Goal: Information Seeking & Learning: Learn about a topic

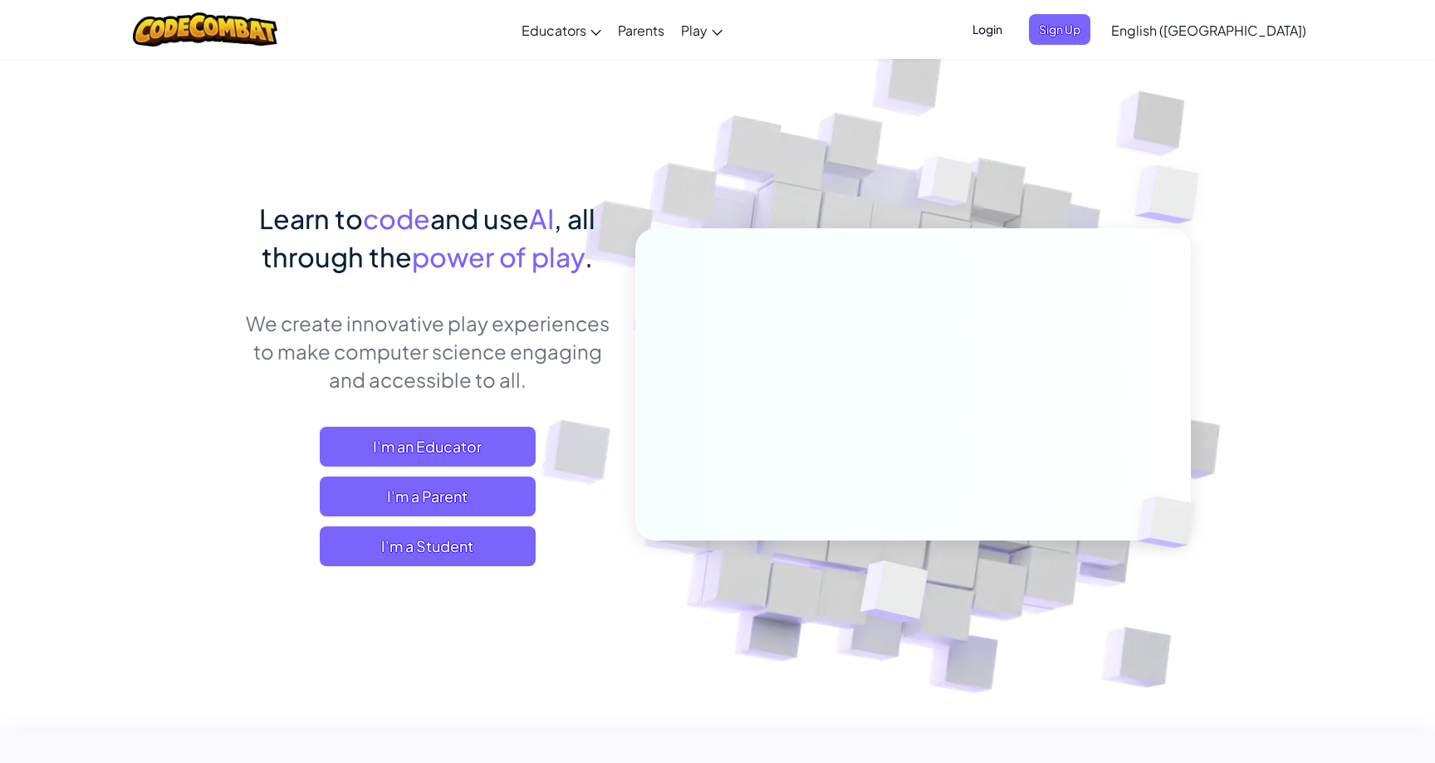
click at [400, 568] on div "Learn to code and use AI , all through the power of play . We create innovative…" at bounding box center [427, 399] width 366 height 400
click at [403, 560] on span "I'm a Student" at bounding box center [428, 546] width 216 height 40
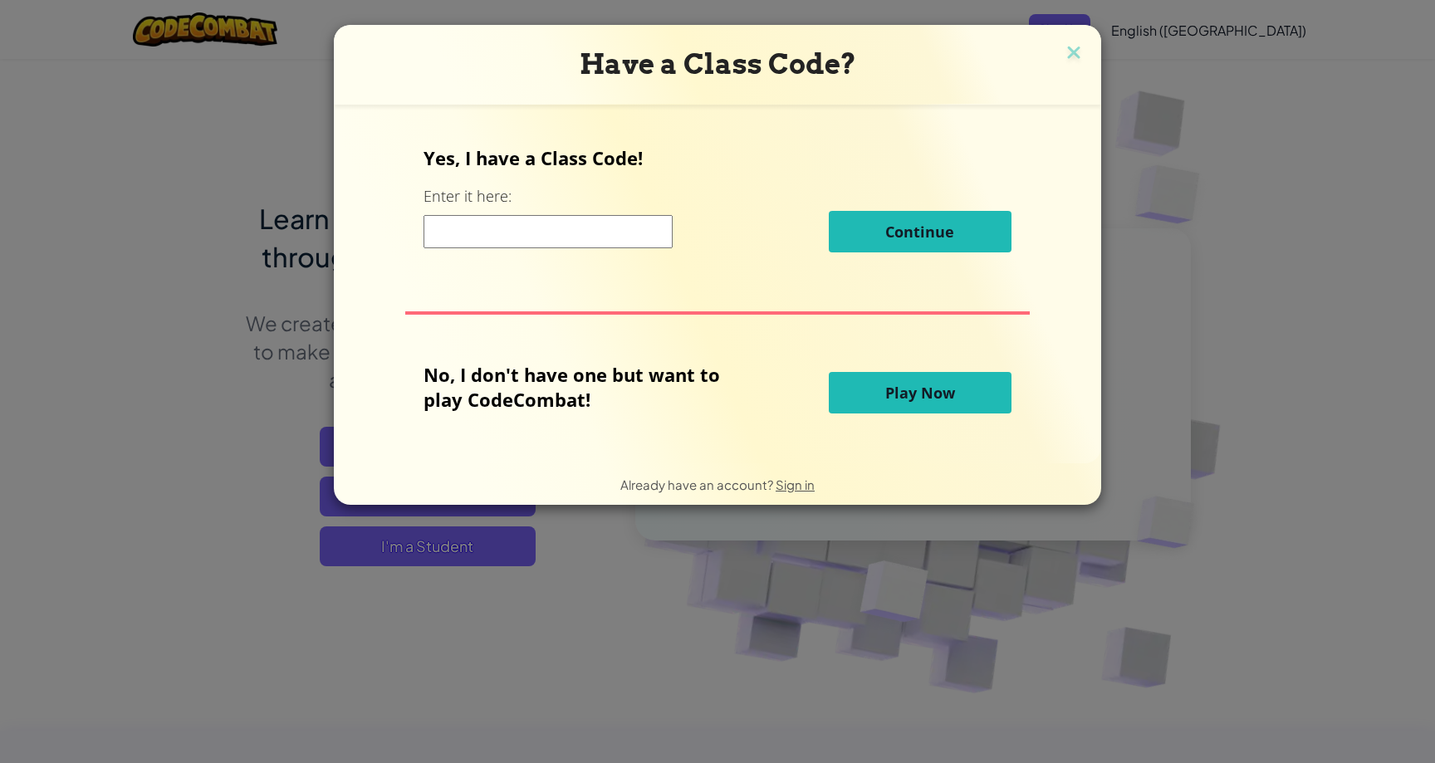
click at [874, 394] on button "Play Now" at bounding box center [920, 393] width 183 height 42
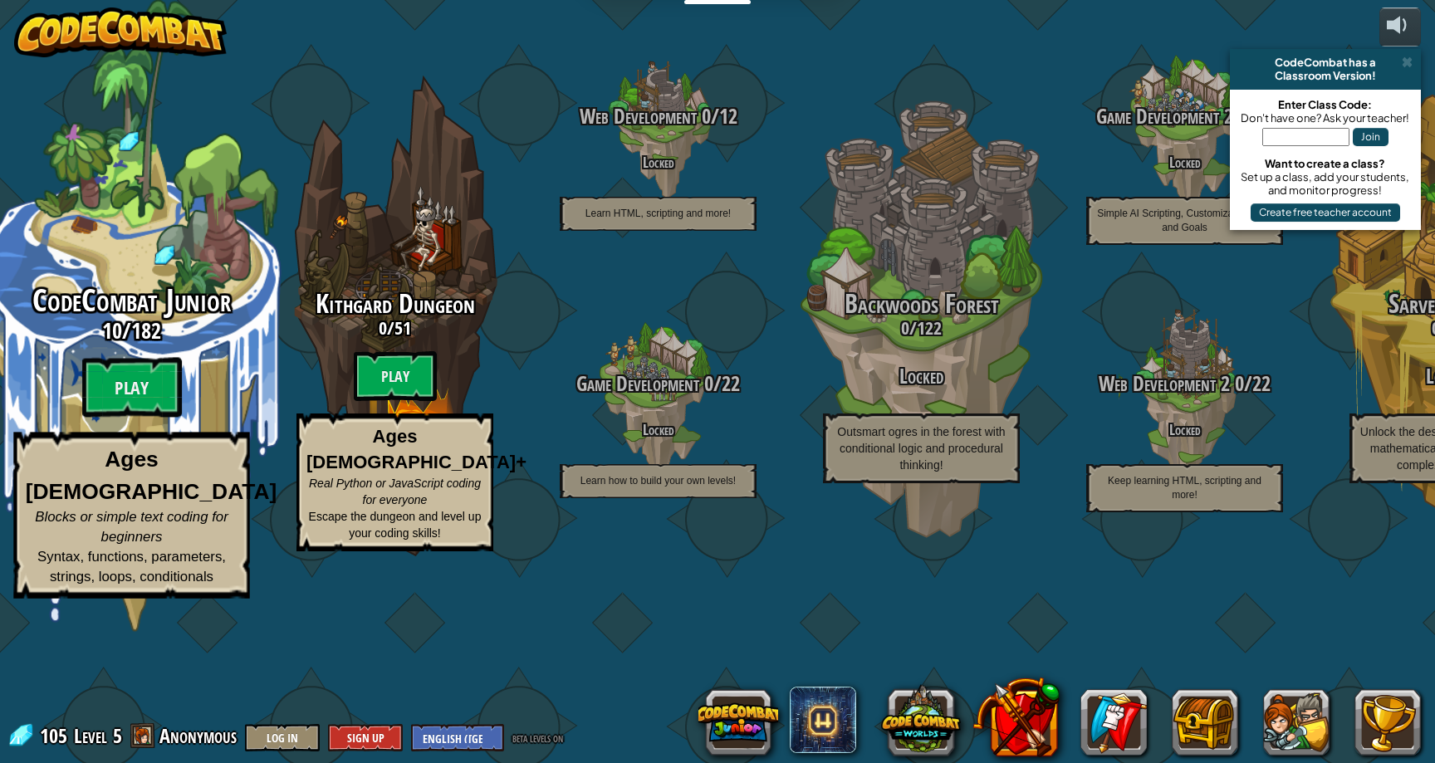
click at [193, 480] on div "CodeCombat Junior 10 / 182 Play Ages [DEMOGRAPHIC_DATA] Blocks or simple text c…" at bounding box center [131, 441] width 316 height 315
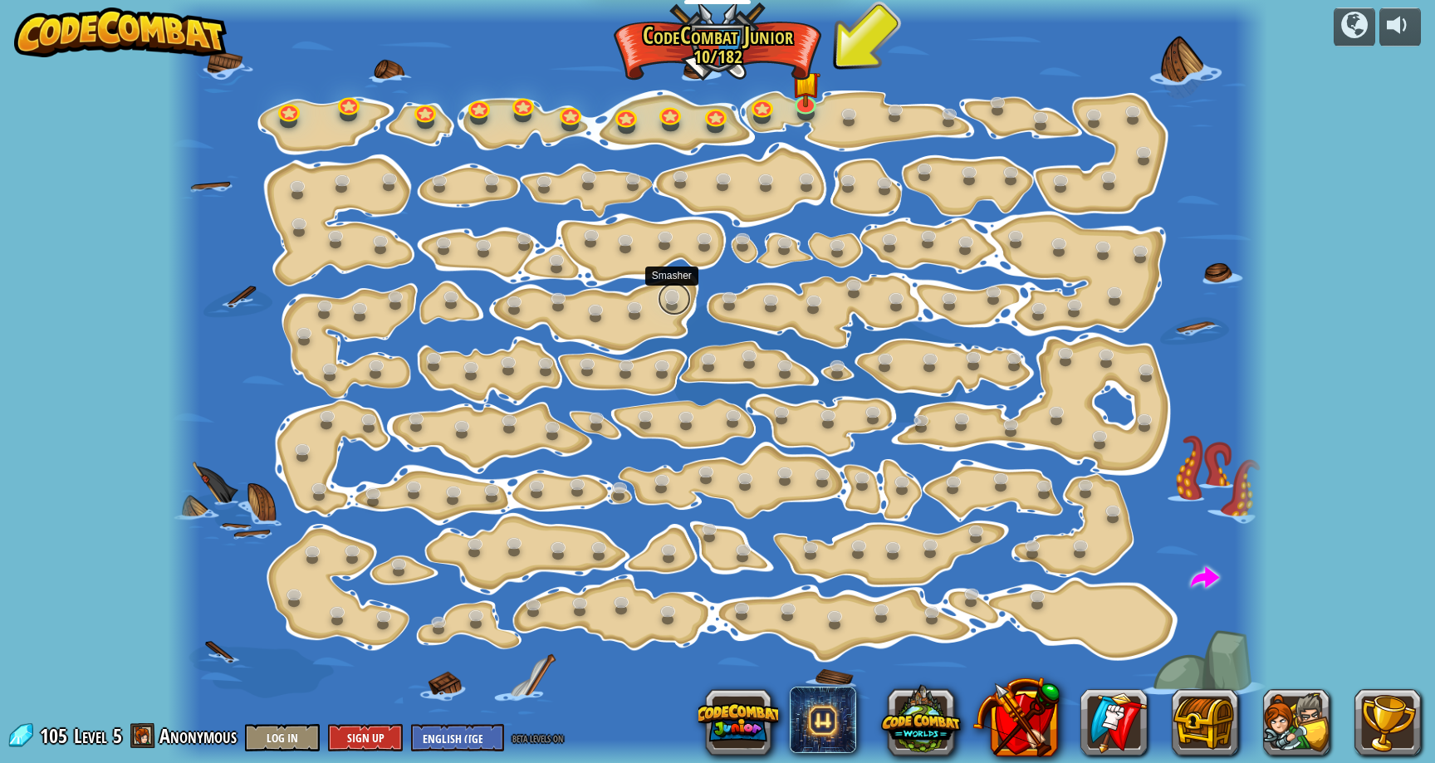
click at [664, 298] on link at bounding box center [674, 298] width 33 height 33
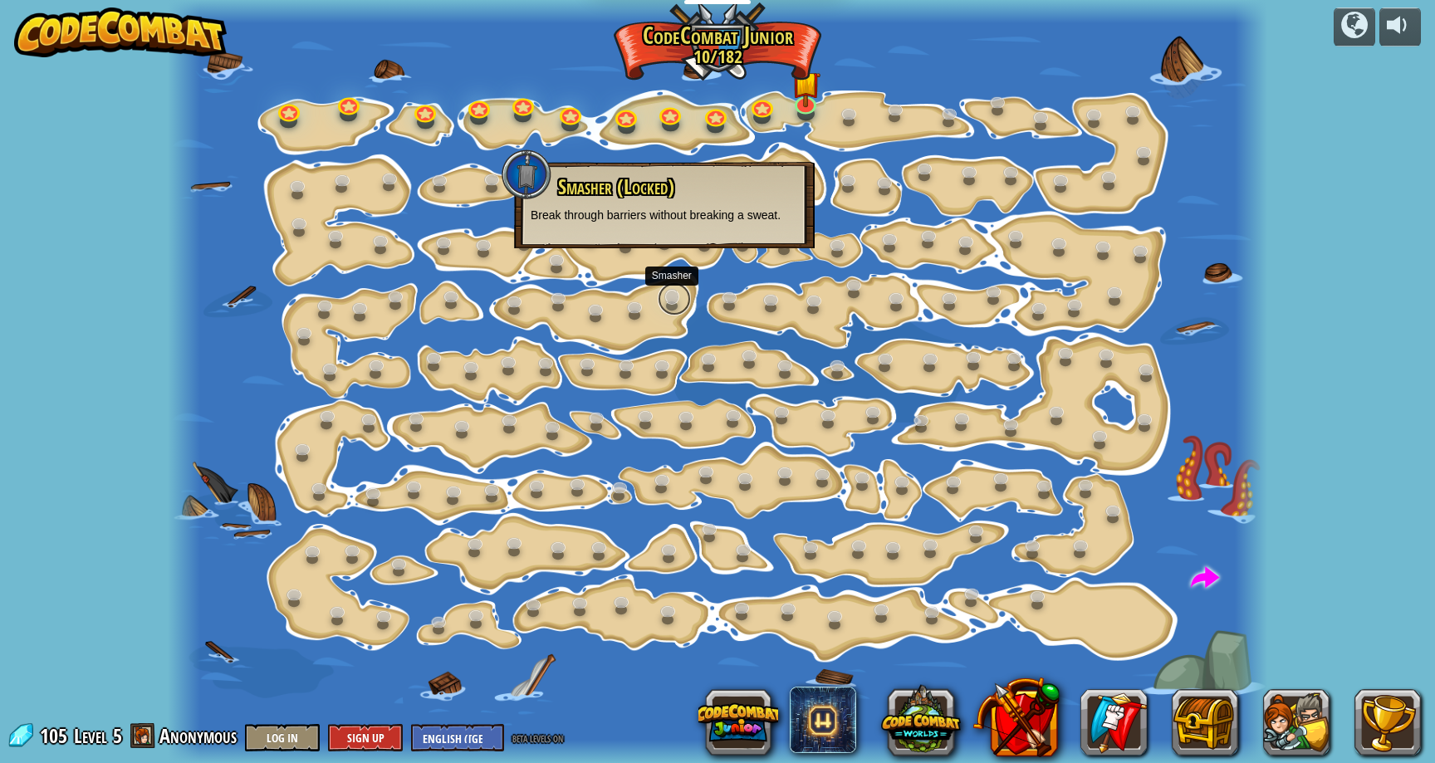
click at [664, 296] on link at bounding box center [674, 298] width 33 height 33
click at [818, 105] on link at bounding box center [805, 100] width 33 height 33
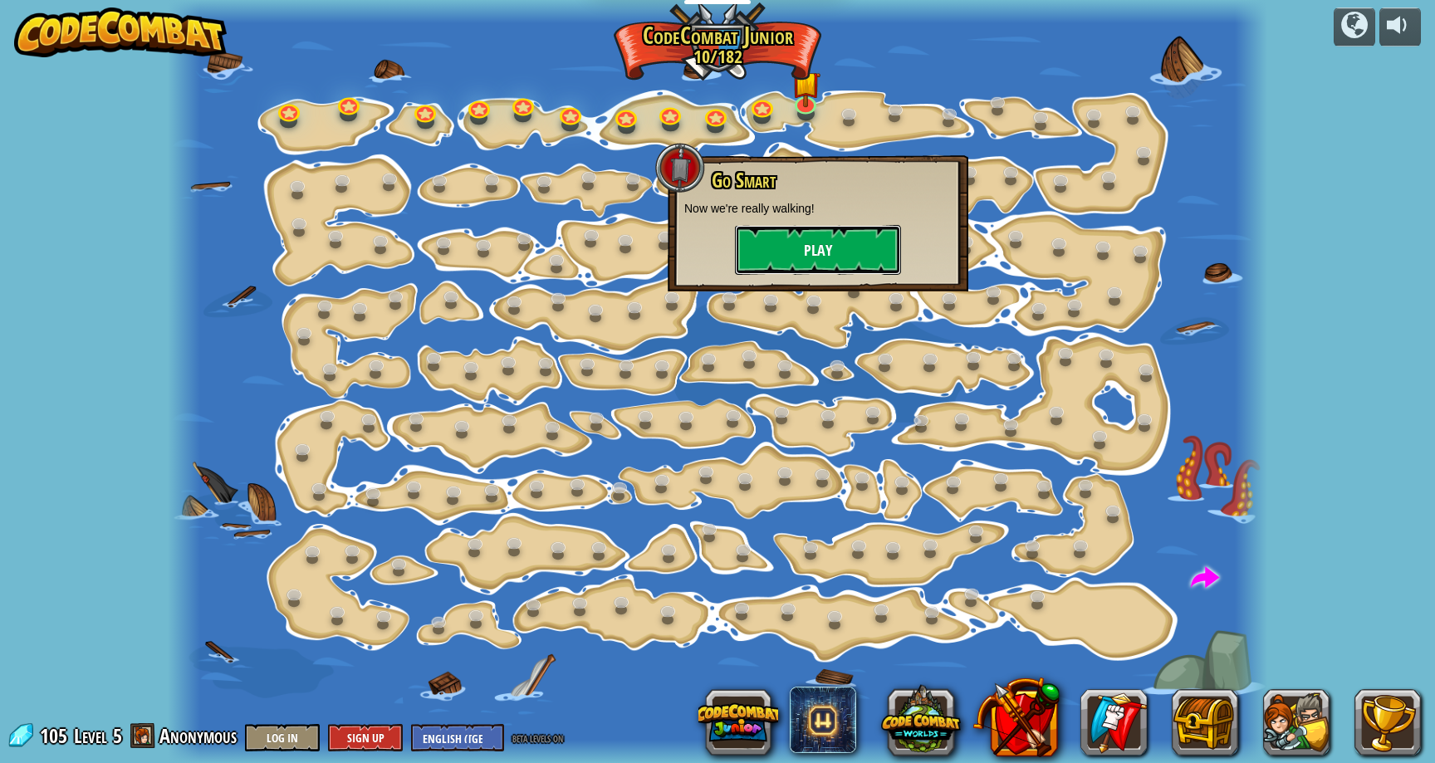
click at [822, 247] on button "Play" at bounding box center [818, 250] width 166 height 50
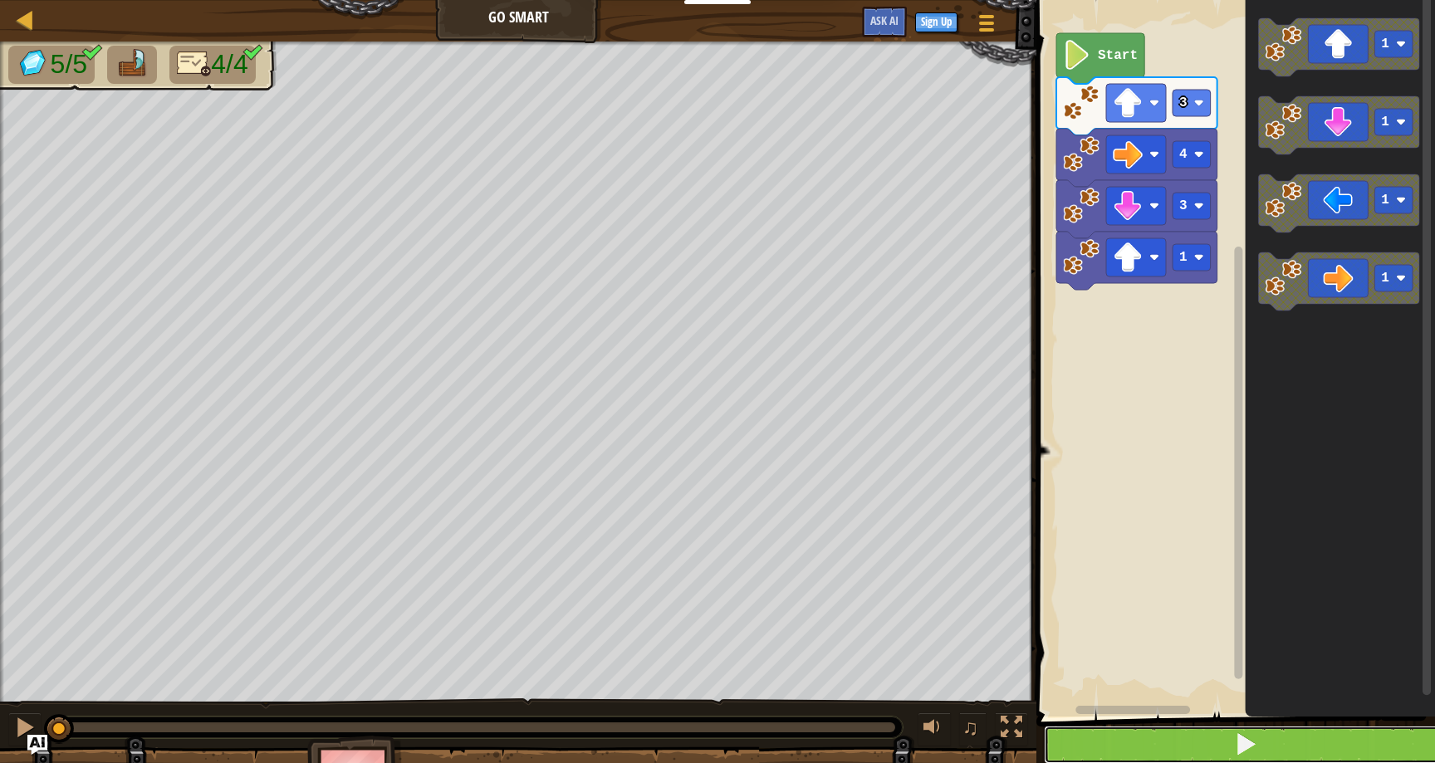
click at [1282, 726] on button at bounding box center [1246, 745] width 404 height 38
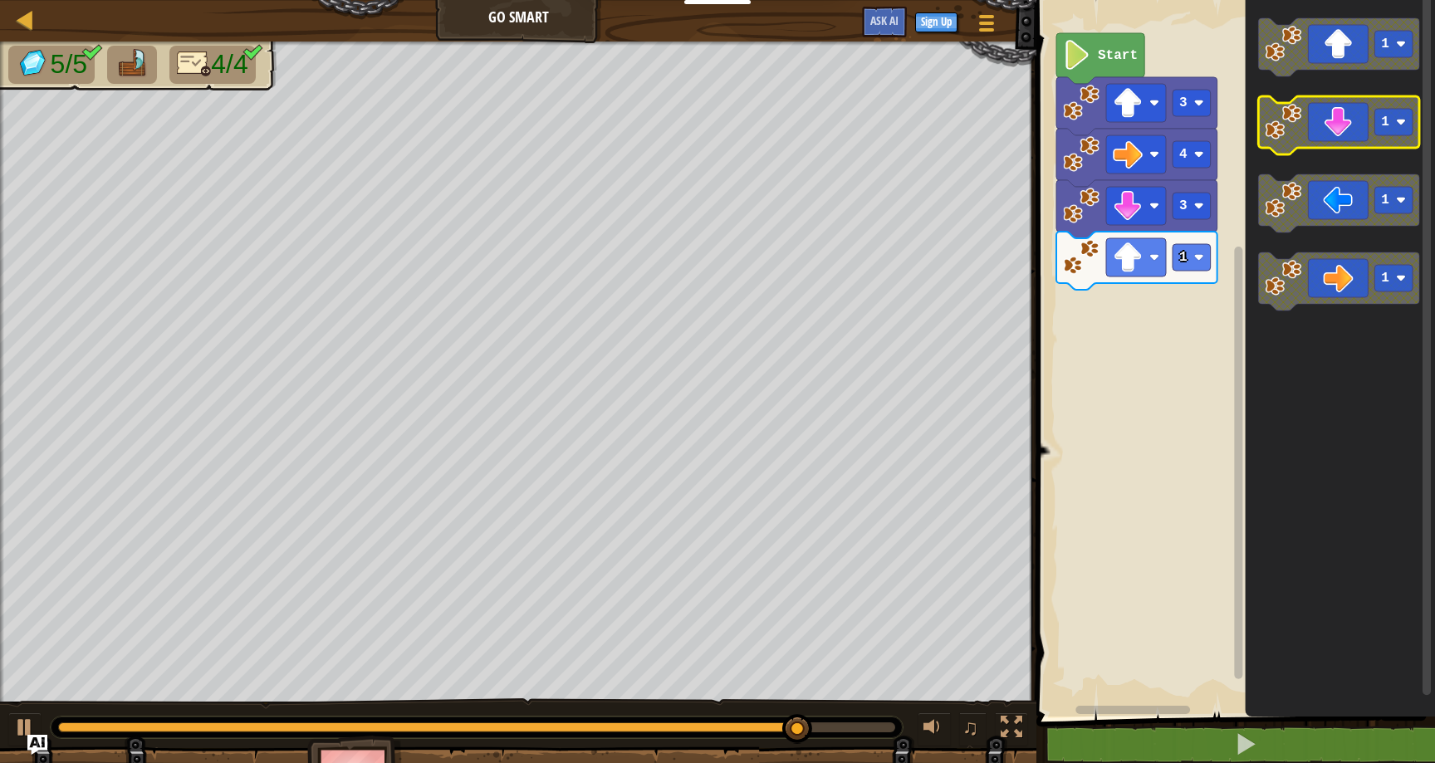
click at [1296, 113] on image "Blockly Workspace" at bounding box center [1283, 122] width 37 height 37
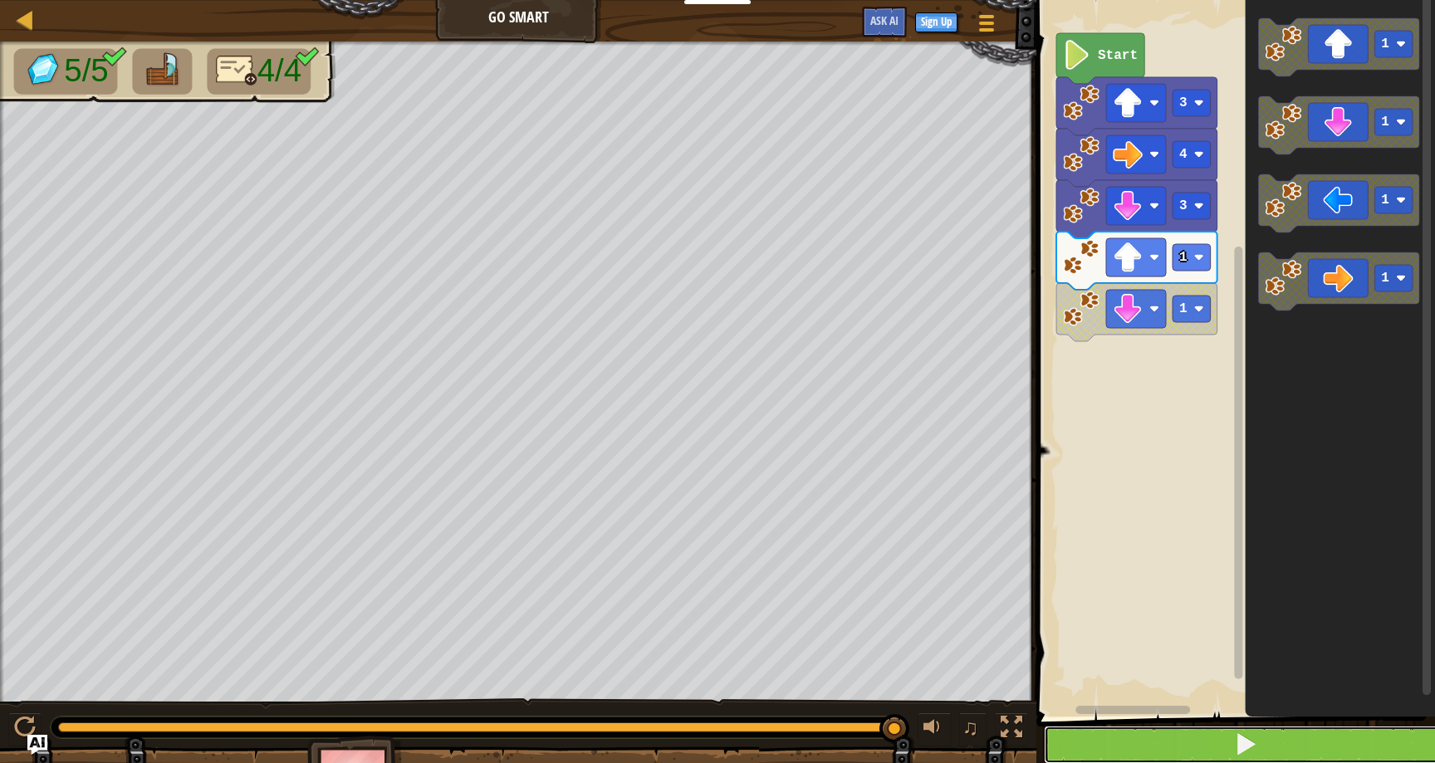
click at [1181, 749] on button at bounding box center [1246, 745] width 404 height 38
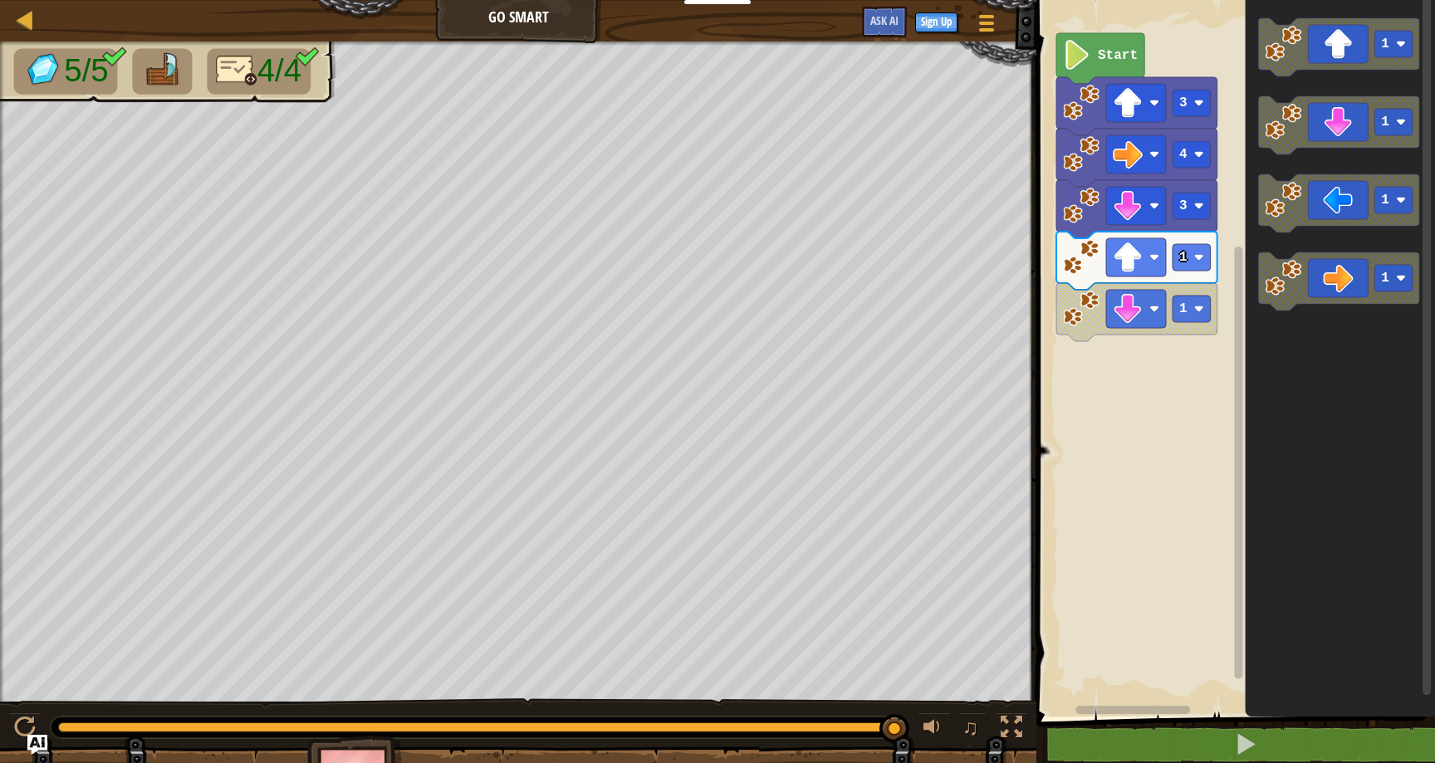
click at [1210, 366] on div "1 1 3 4 3 Start 1 1 1 1" at bounding box center [1233, 354] width 404 height 725
click at [1063, 433] on div "1 1 3 4 3 Start 1 1 1 1" at bounding box center [1233, 354] width 404 height 725
click at [1105, 467] on div "1 1 3 4 3 Start 1 1 1 1" at bounding box center [1233, 354] width 404 height 725
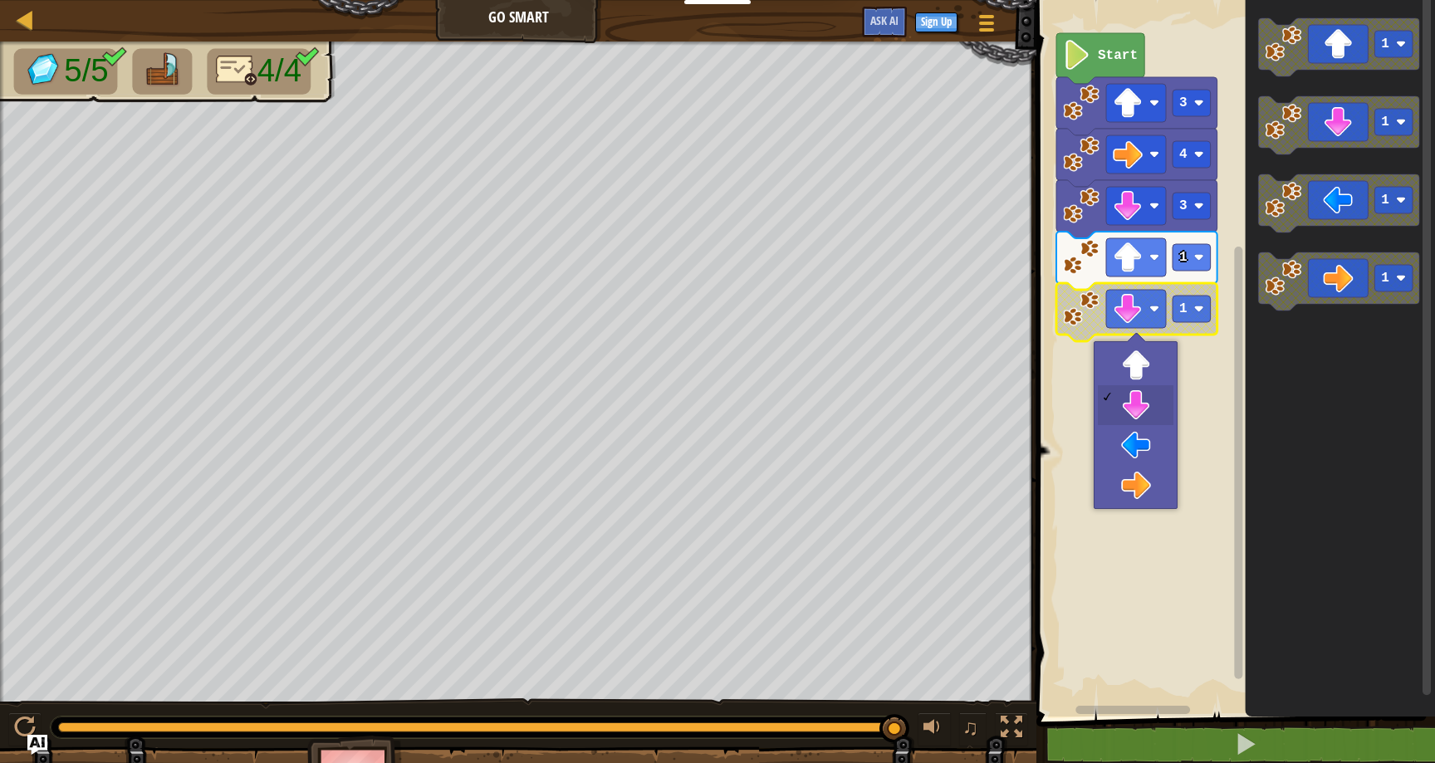
click at [1145, 317] on rect "Blockly Workspace" at bounding box center [1136, 309] width 60 height 38
